Goal: Entertainment & Leisure: Consume media (video, audio)

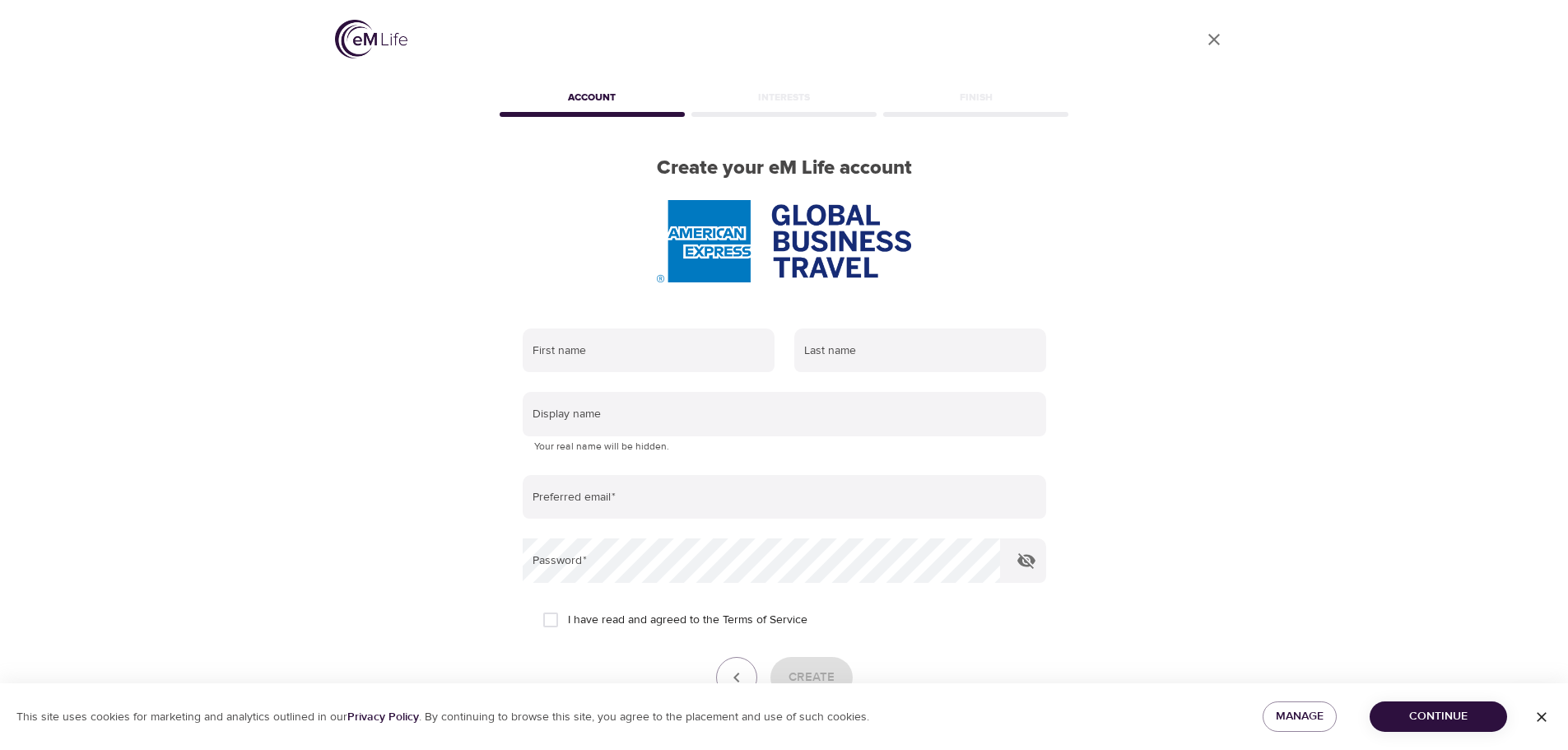
click at [1213, 37] on icon "User Profile" at bounding box center [1214, 39] width 19 height 19
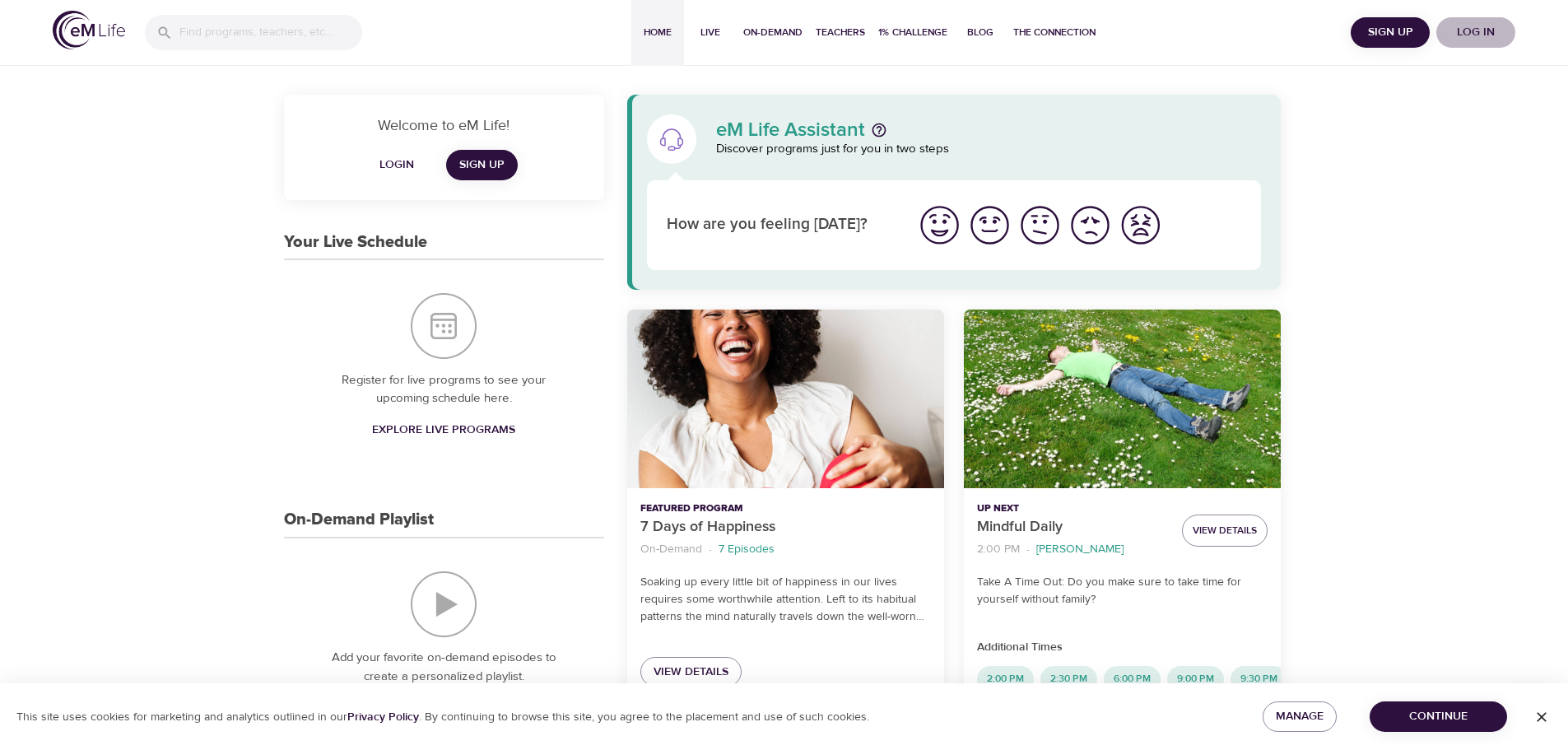
click at [1480, 36] on span "Log in" at bounding box center [1476, 32] width 66 height 20
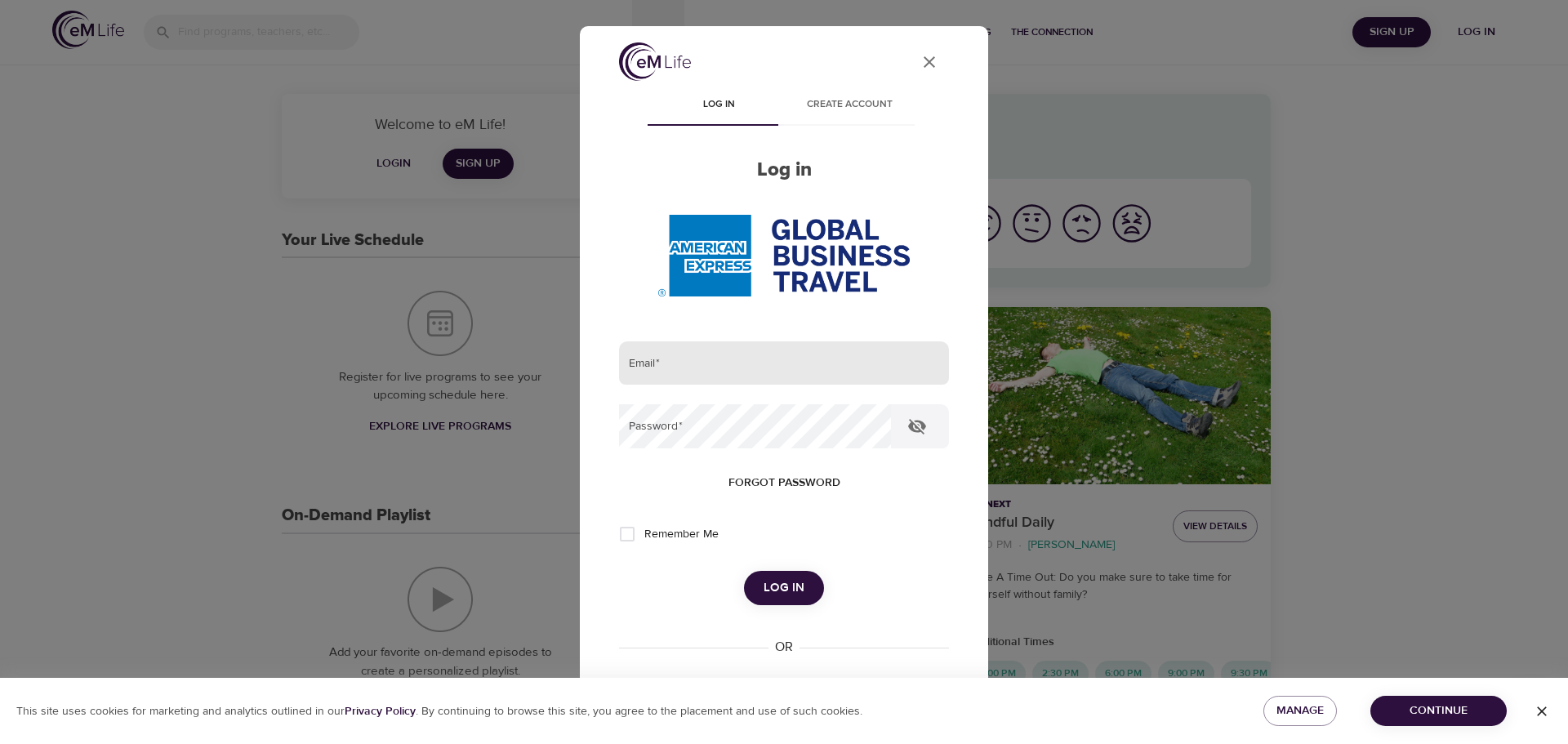
type input "[EMAIL_ADDRESS][PERSON_NAME][DOMAIN_NAME]"
click at [695, 355] on input "[EMAIL_ADDRESS][PERSON_NAME][DOMAIN_NAME]" at bounding box center [784, 363] width 330 height 44
drag, startPoint x: 910, startPoint y: 540, endPoint x: 784, endPoint y: 584, distance: 133.5
click at [910, 540] on div "Remember Me" at bounding box center [784, 534] width 330 height 34
click at [765, 586] on span "Log in" at bounding box center [784, 588] width 41 height 21
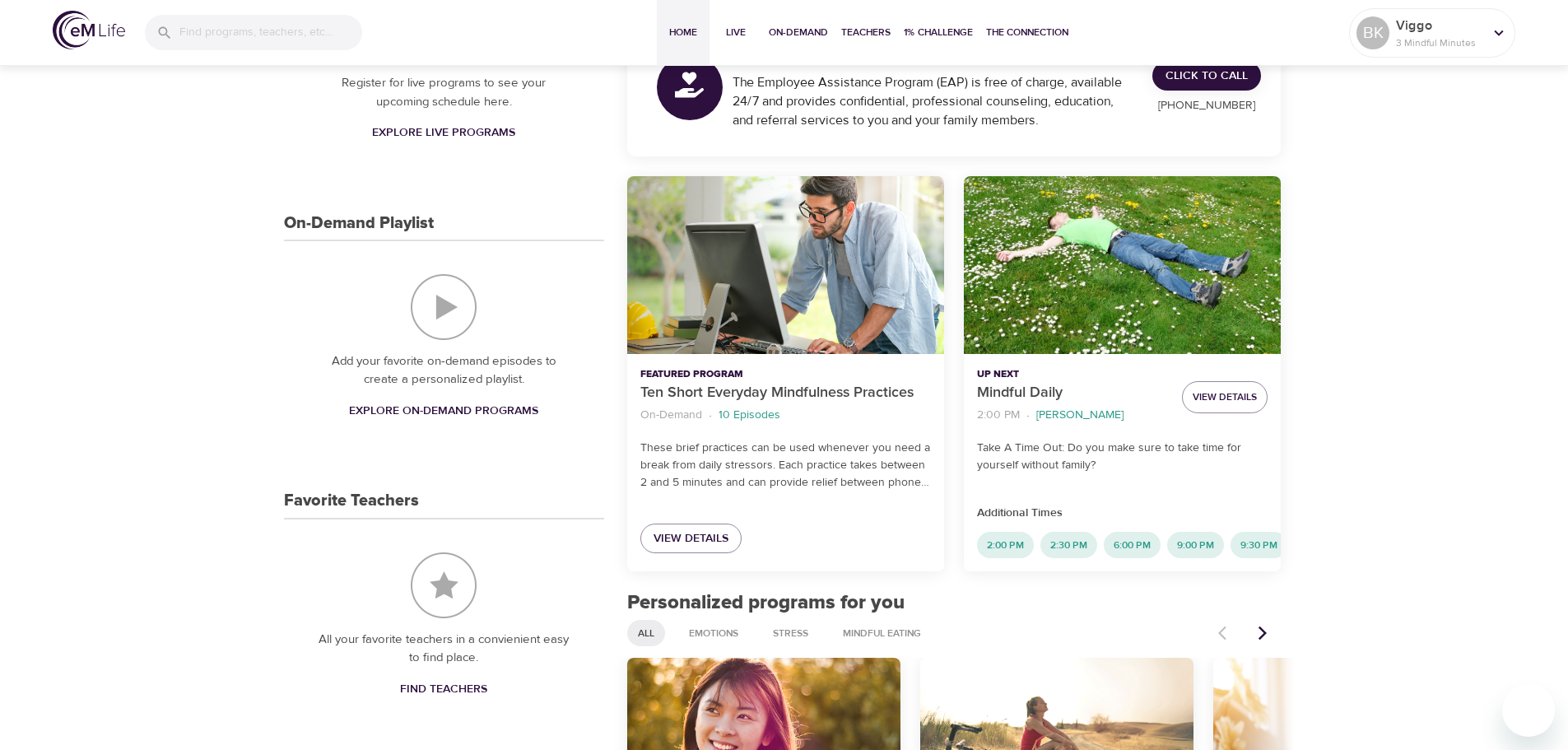
scroll to position [330, 0]
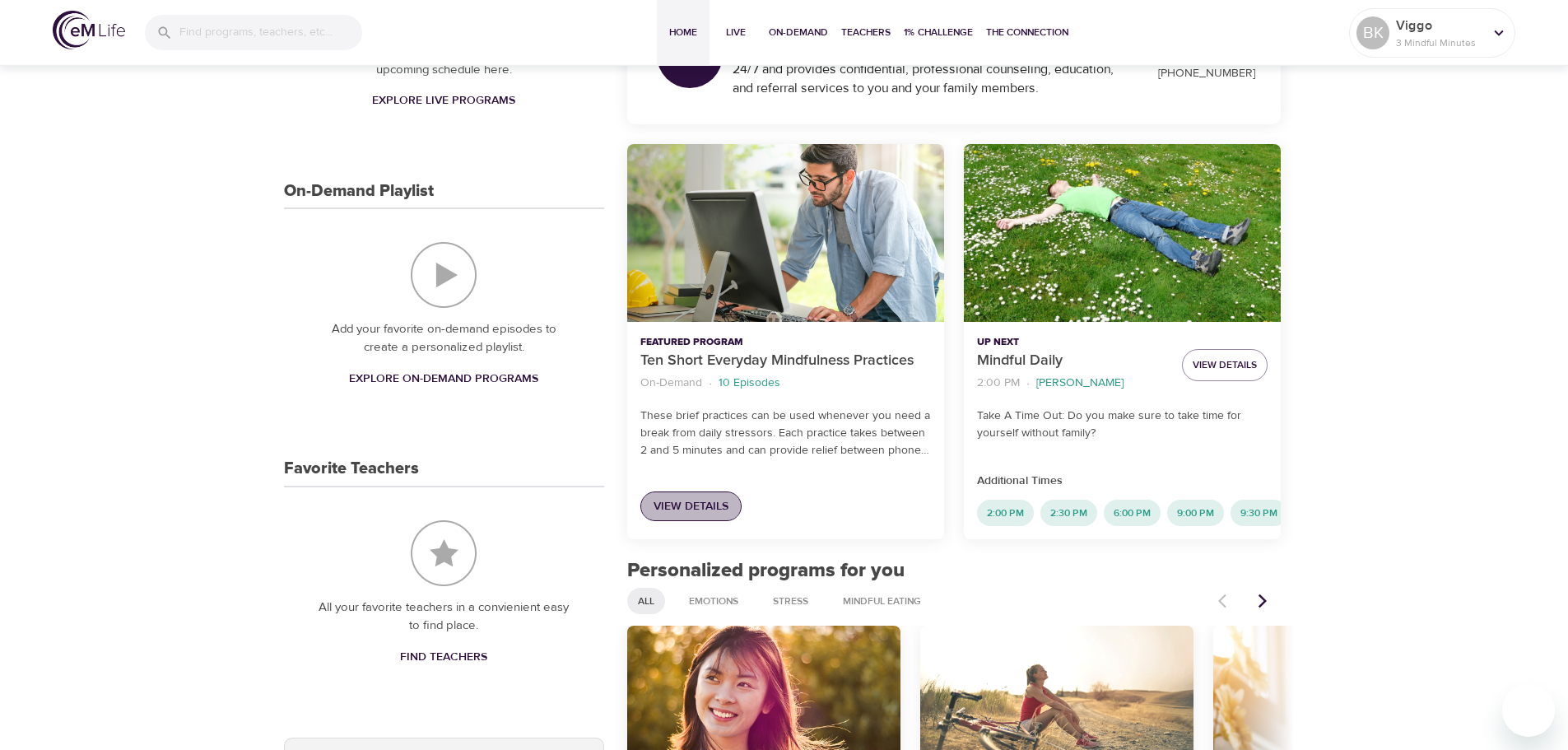
click at [693, 504] on span "View Details" at bounding box center [691, 507] width 75 height 20
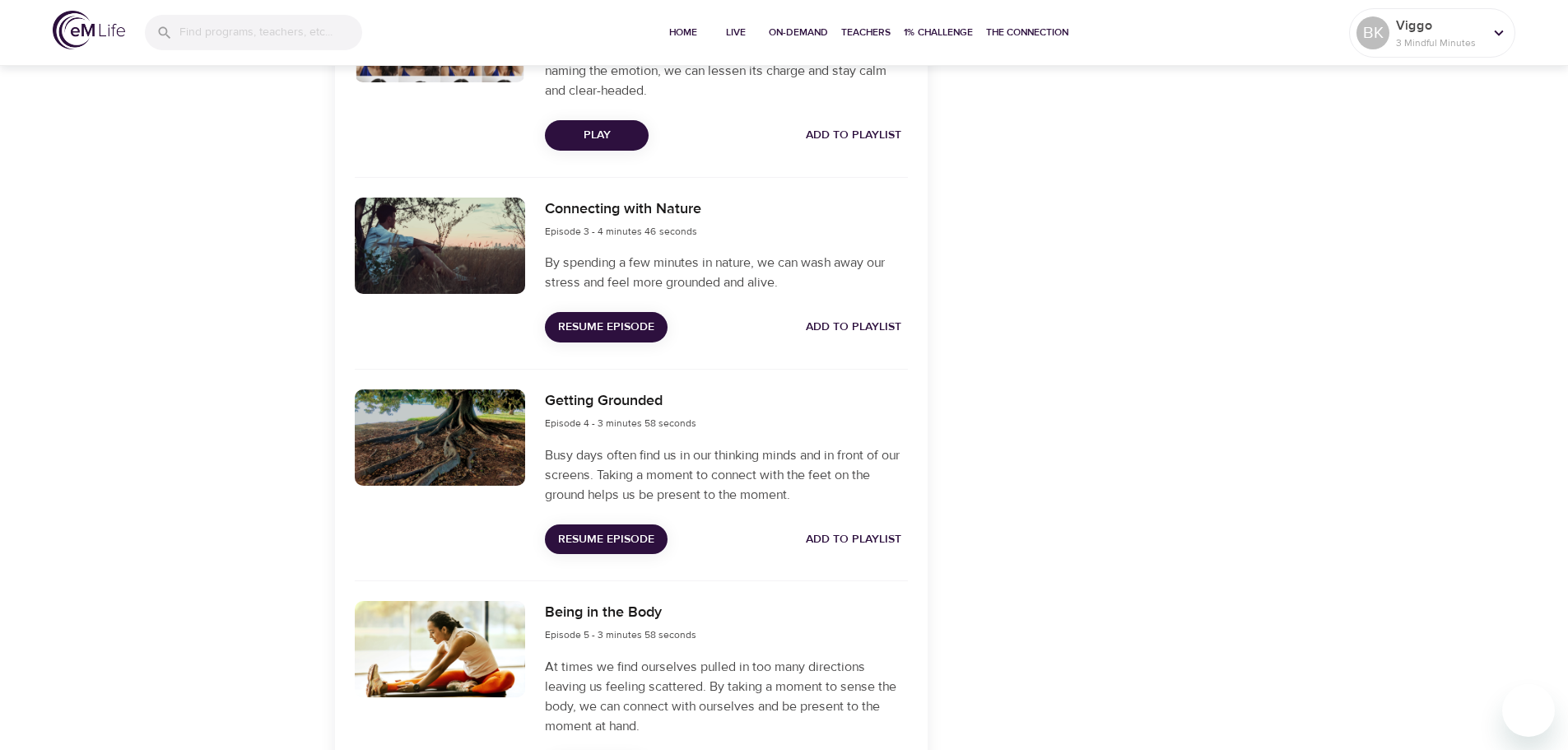
scroll to position [905, 0]
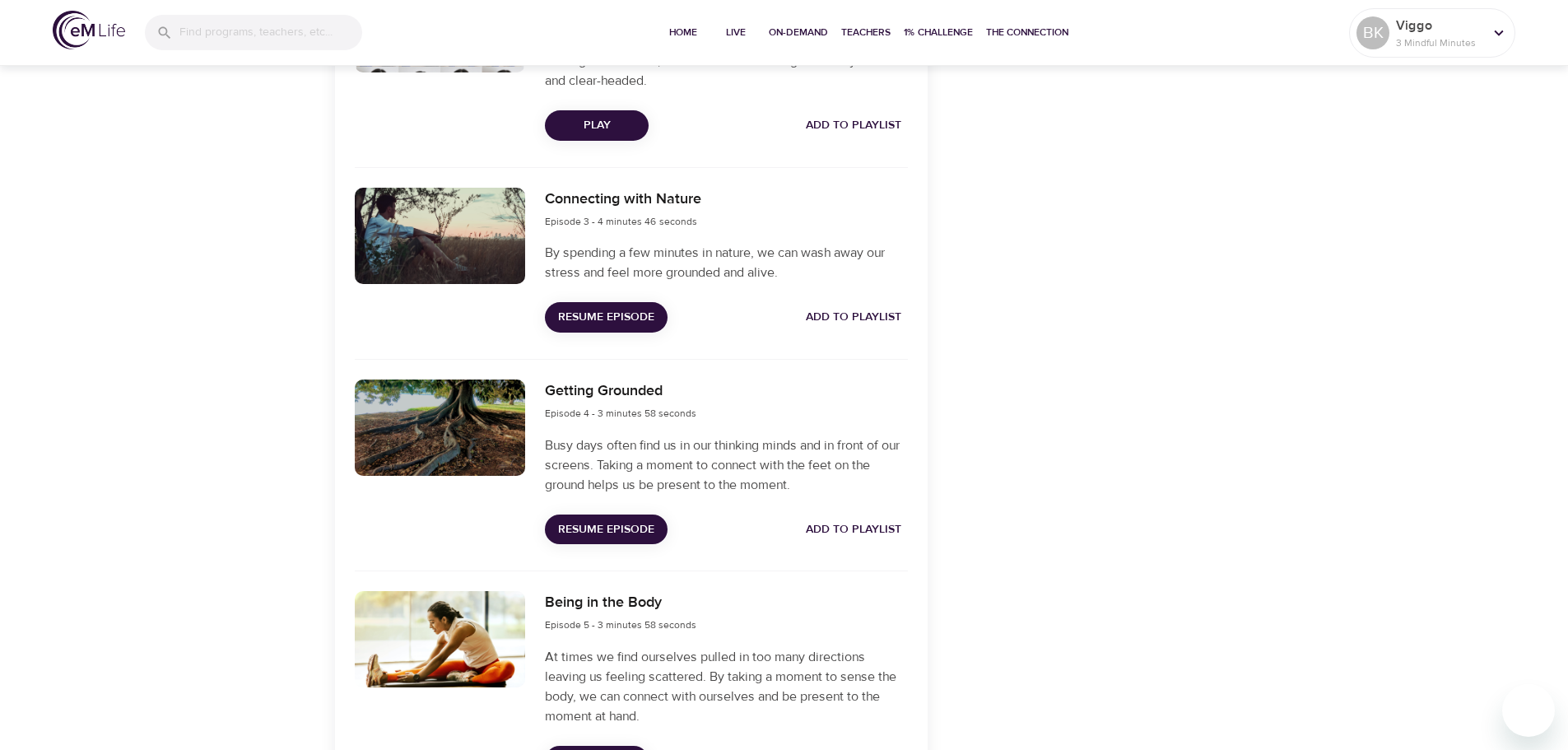
click at [622, 316] on span "Resume Episode" at bounding box center [607, 317] width 97 height 20
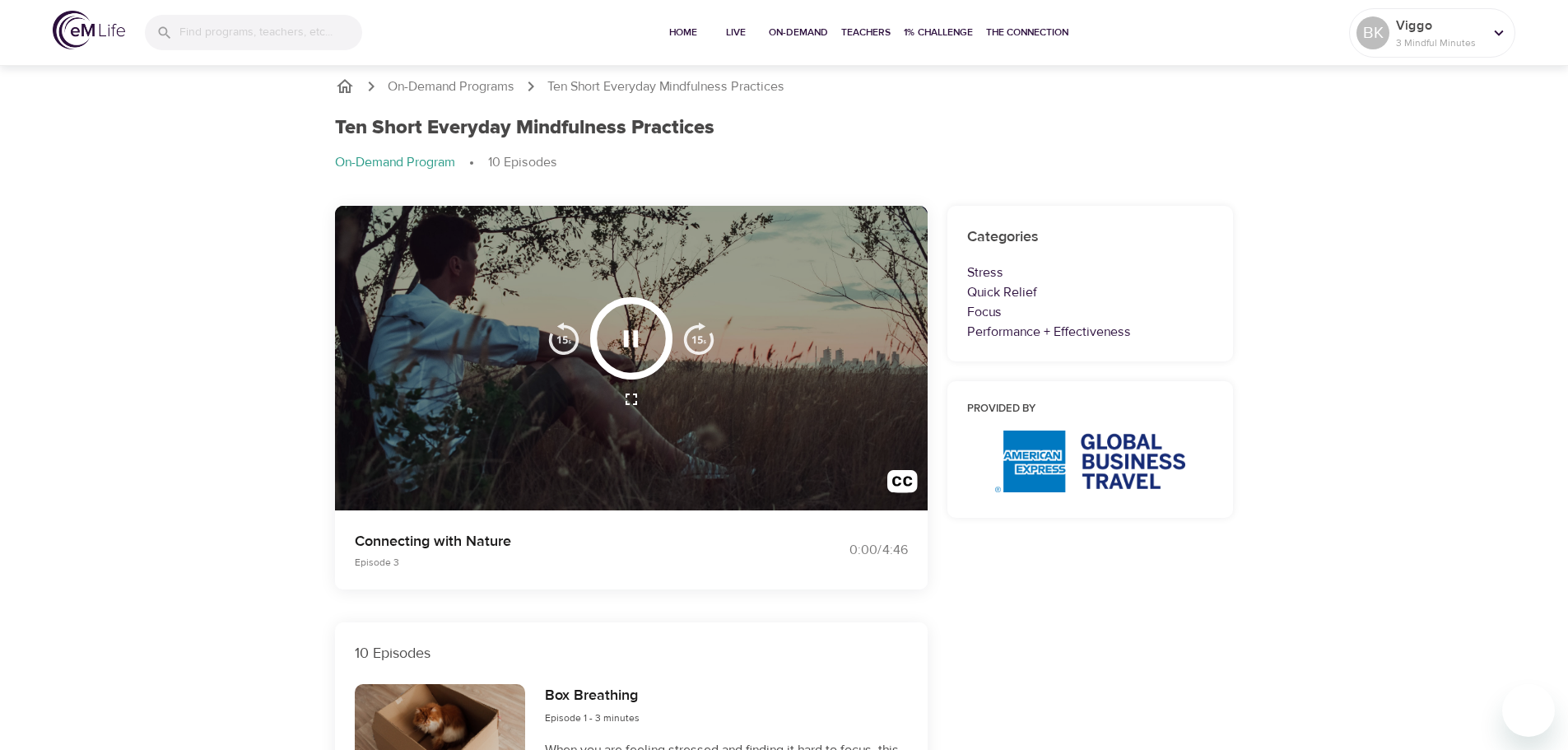
scroll to position [0, 0]
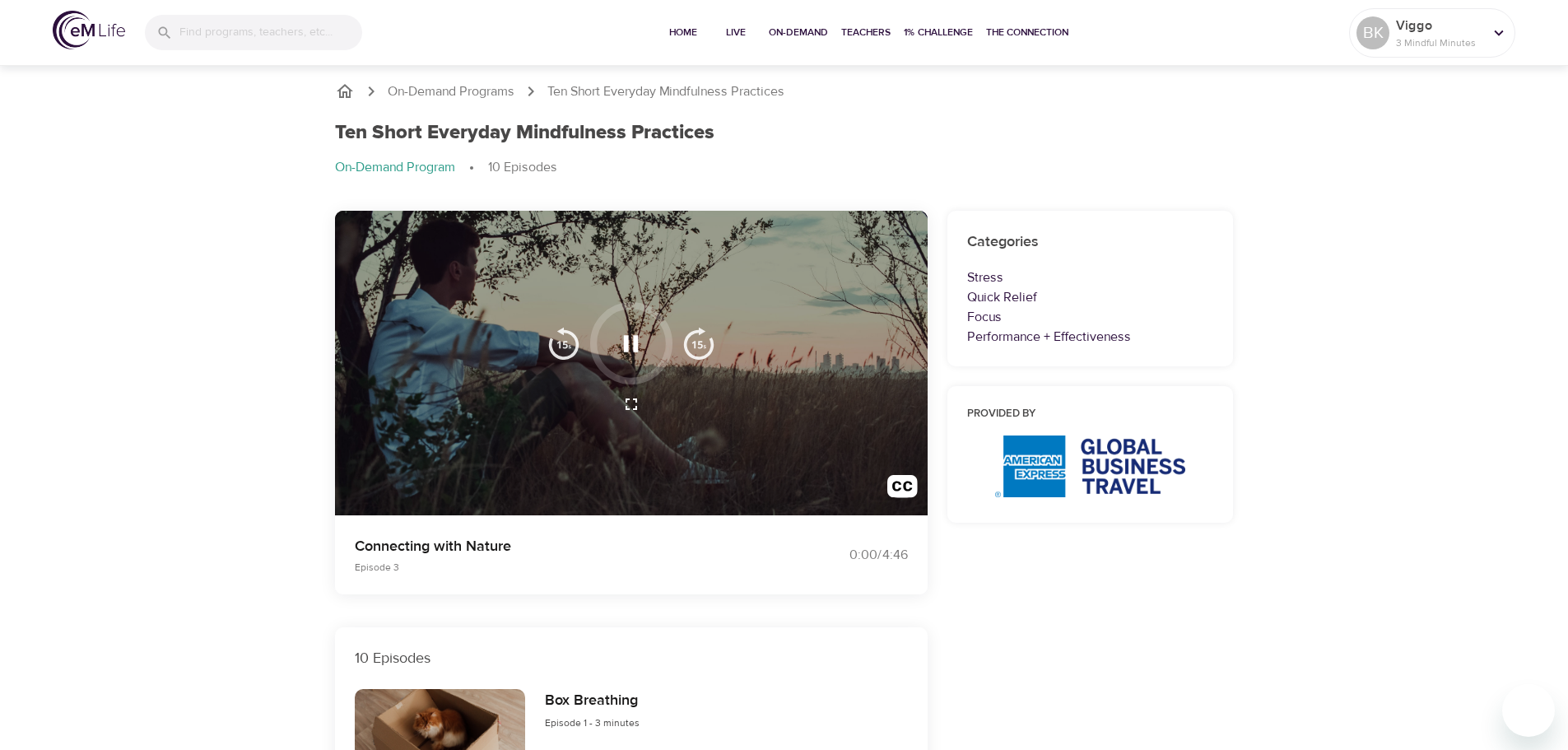
click at [698, 348] on img "button" at bounding box center [698, 343] width 33 height 33
click at [693, 342] on img "button" at bounding box center [698, 343] width 33 height 33
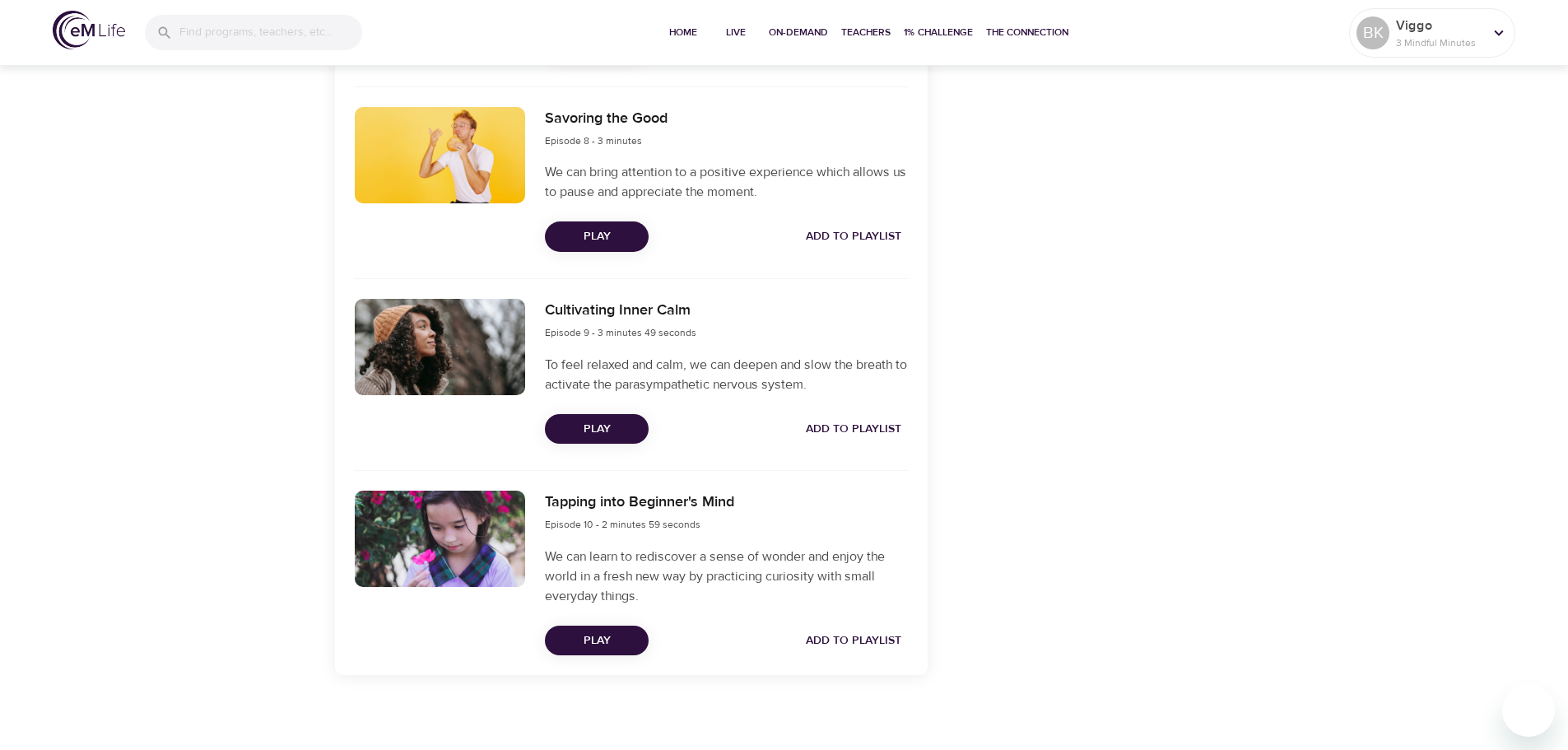
scroll to position [2053, 0]
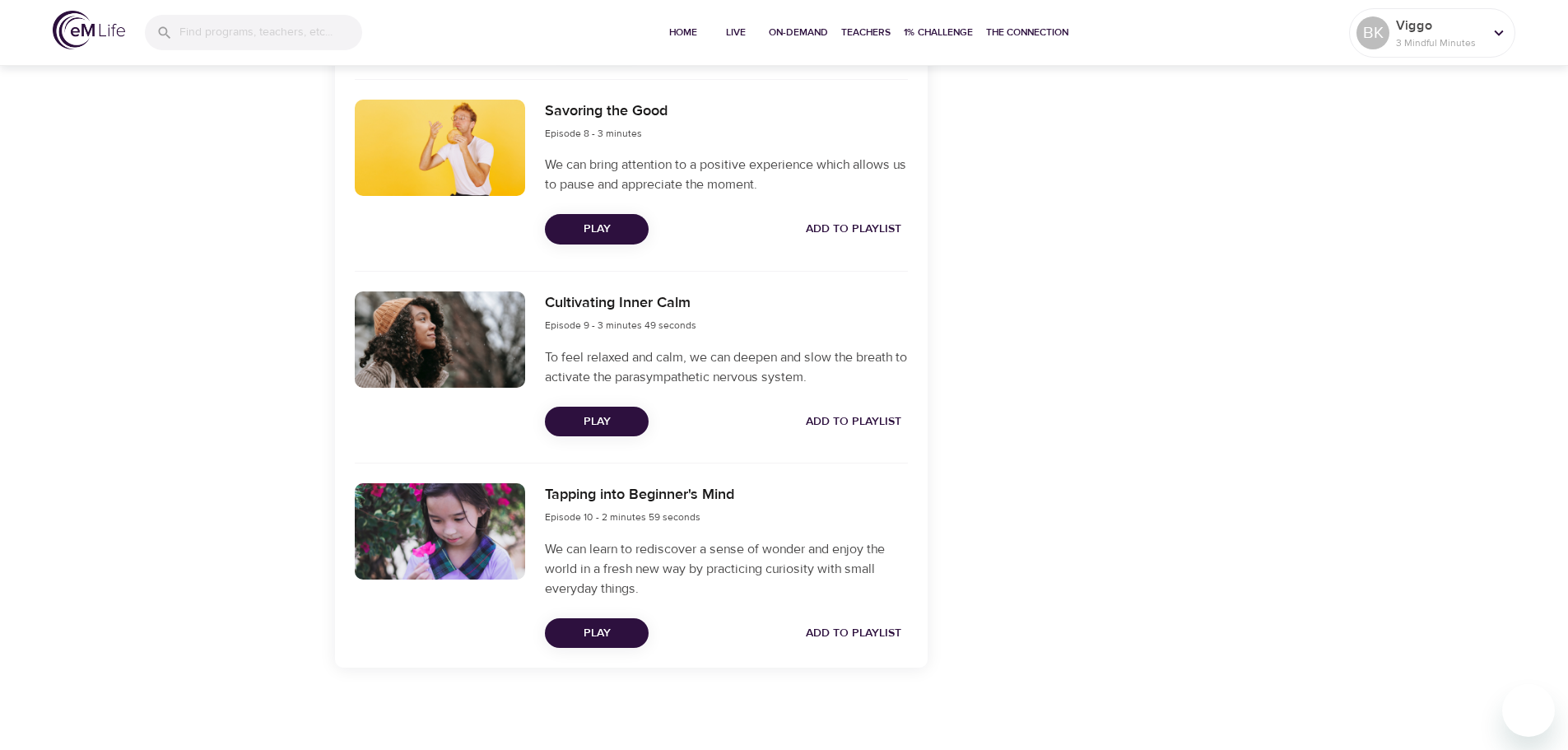
click at [605, 627] on span "Play" at bounding box center [597, 633] width 77 height 20
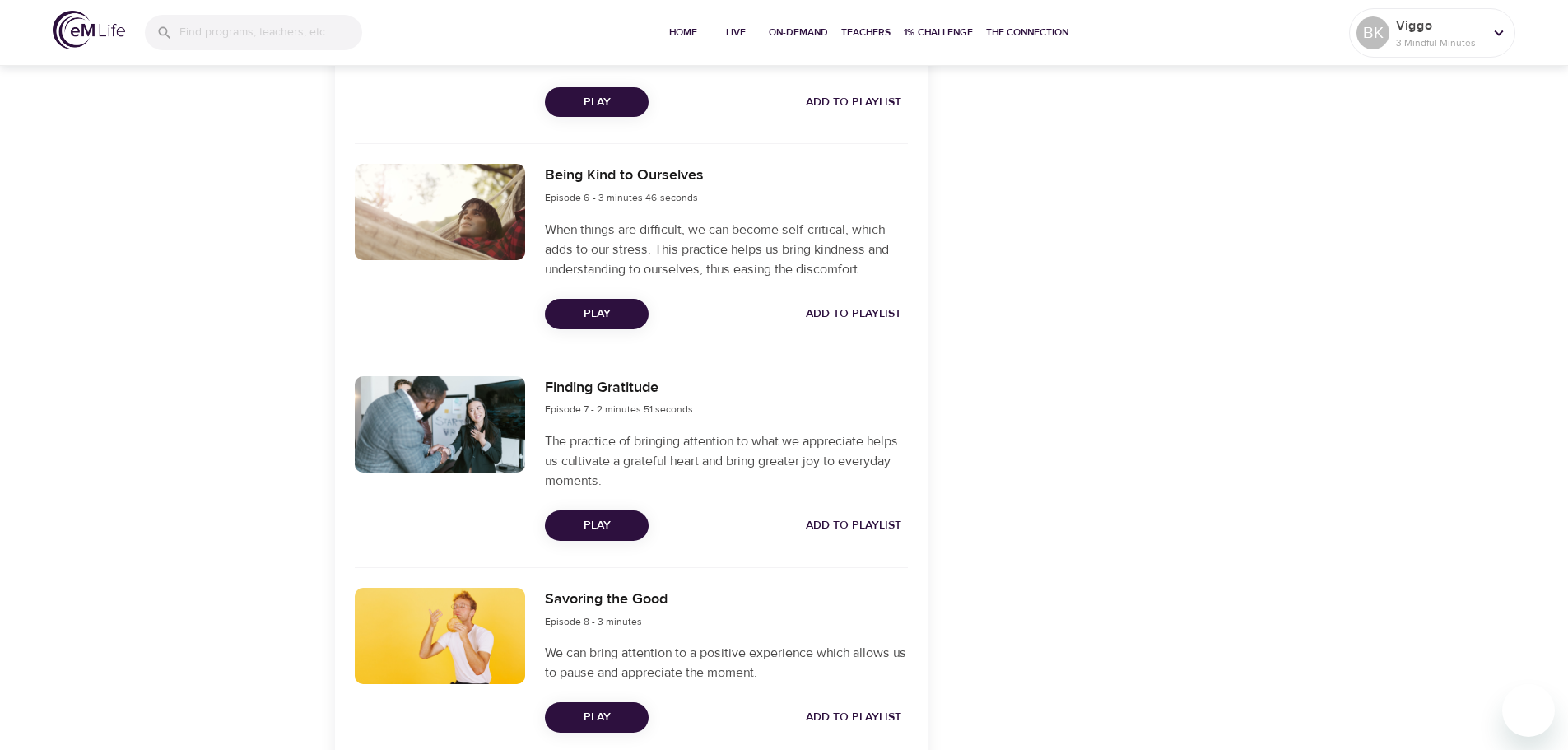
scroll to position [1975, 0]
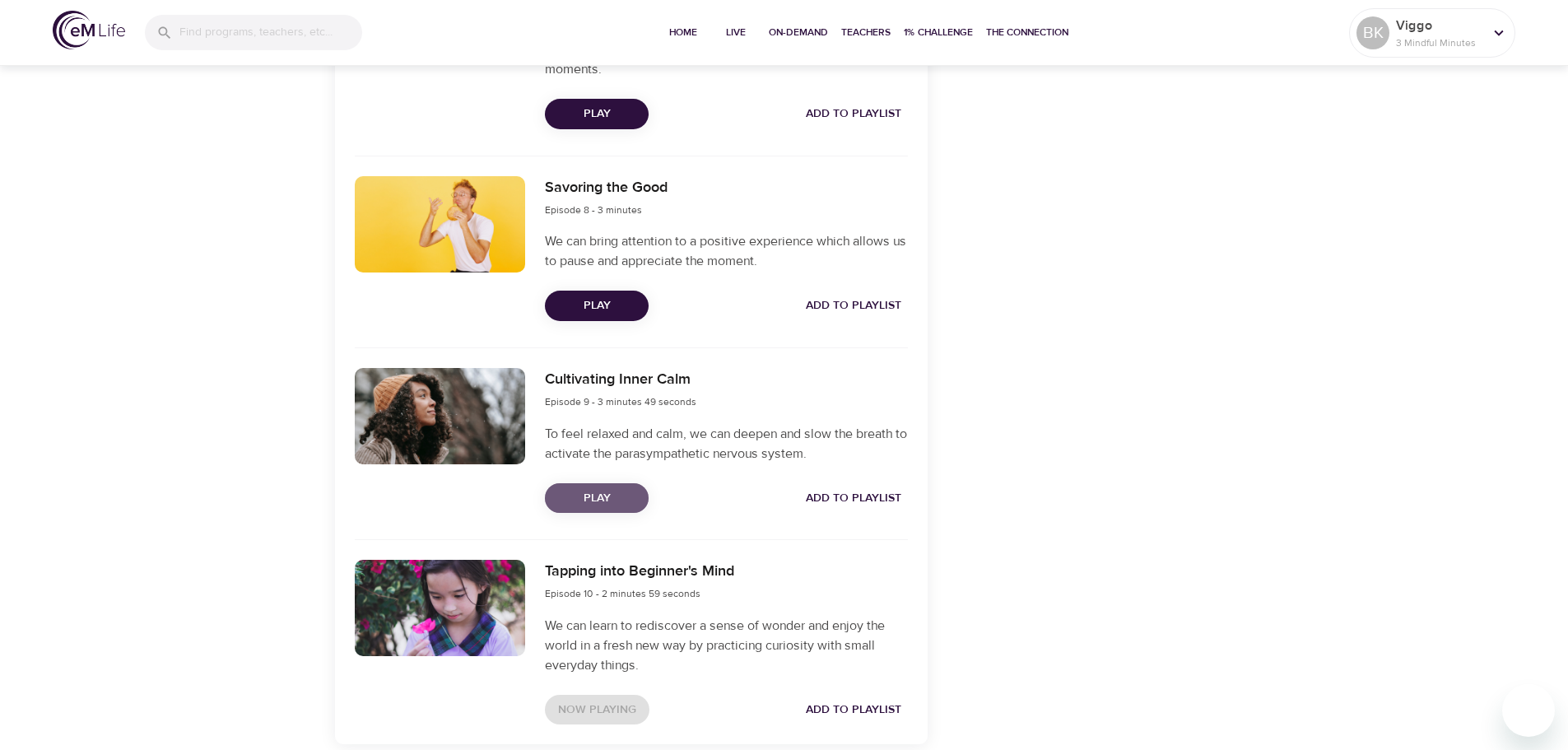
click at [602, 493] on span "Play" at bounding box center [597, 498] width 77 height 20
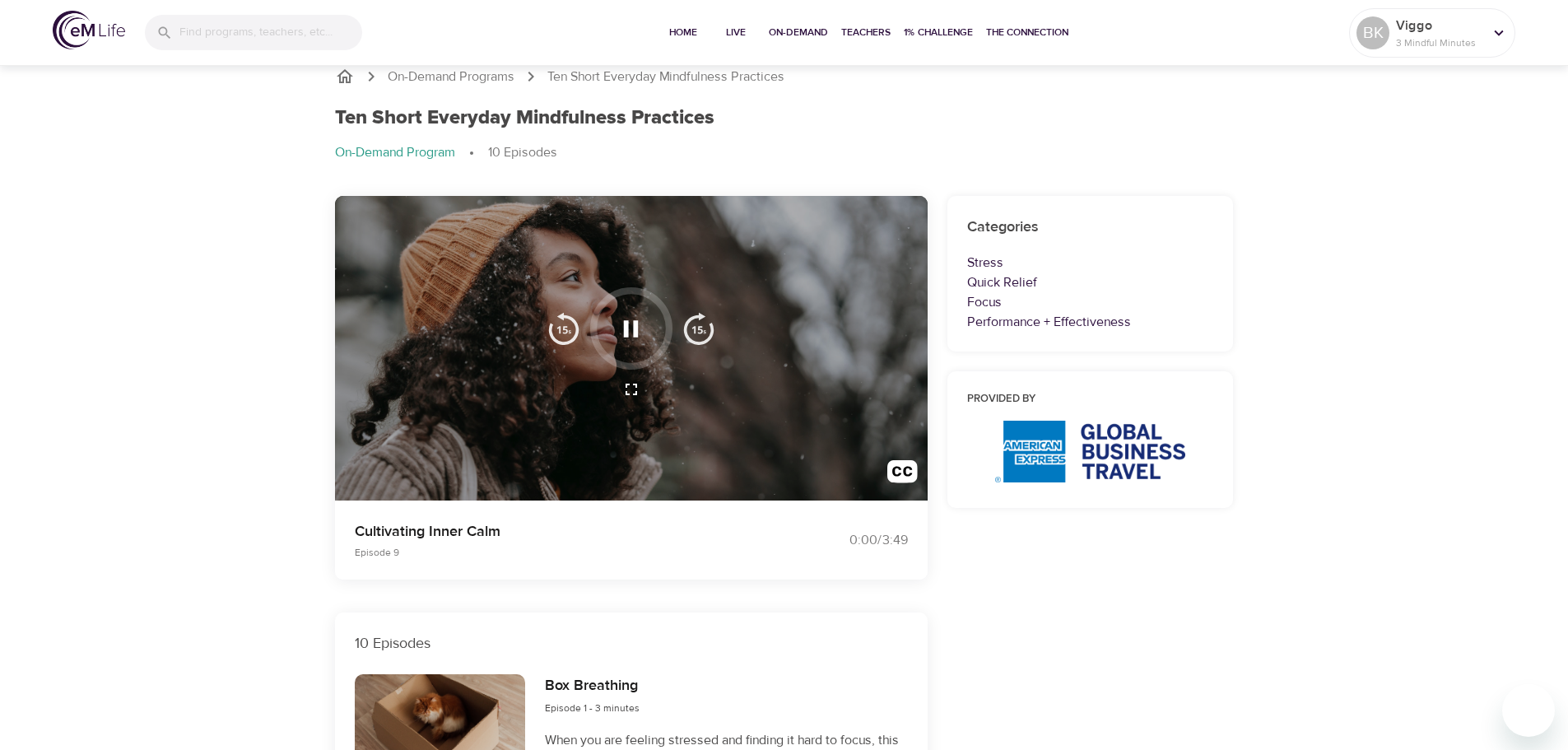
scroll to position [0, 0]
